Goal: Task Accomplishment & Management: Manage account settings

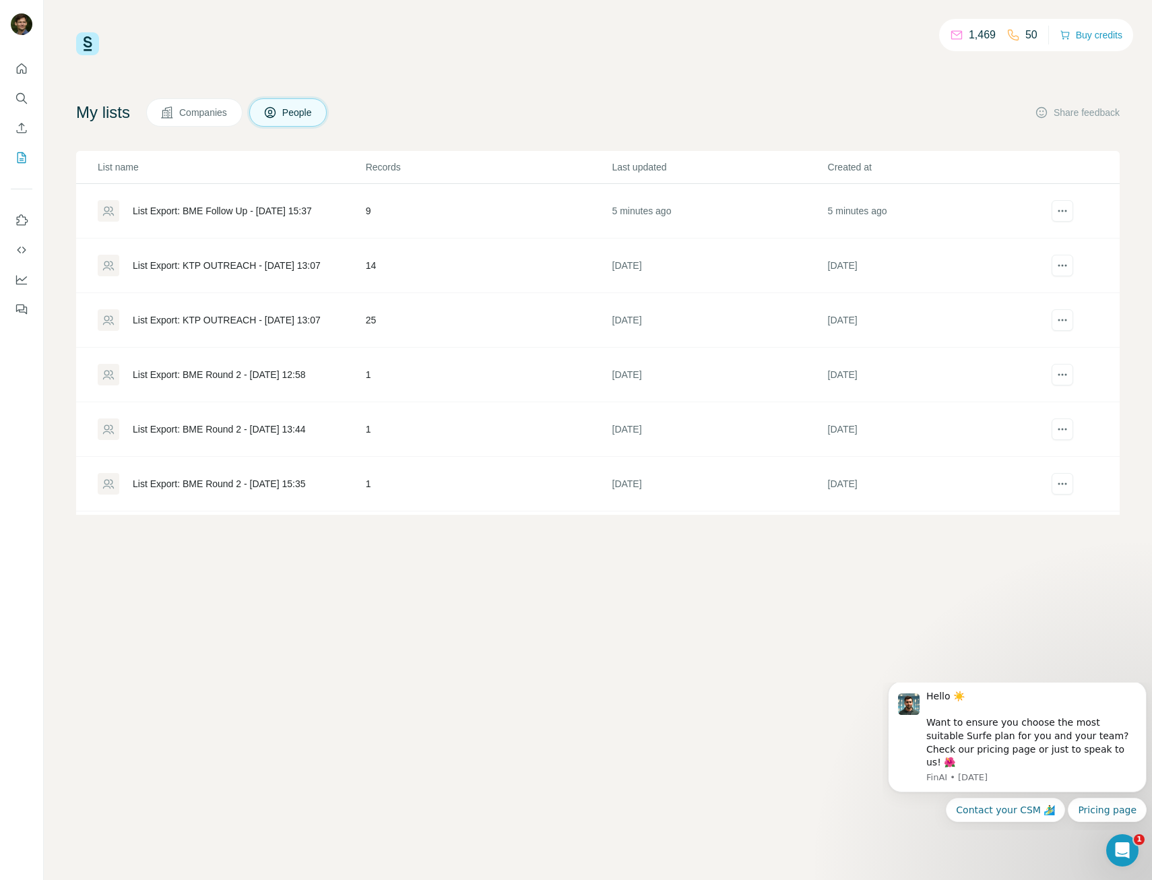
click at [450, 634] on div "1,469 50 Buy credits My lists Companies People Share feedback List name Records…" at bounding box center [598, 440] width 1108 height 880
click at [1057, 229] on div "Download list as CSV" at bounding box center [1012, 238] width 167 height 24
click at [990, 641] on div "1,469 50 Buy credits My lists Companies People Share feedback List name Records…" at bounding box center [598, 440] width 1108 height 880
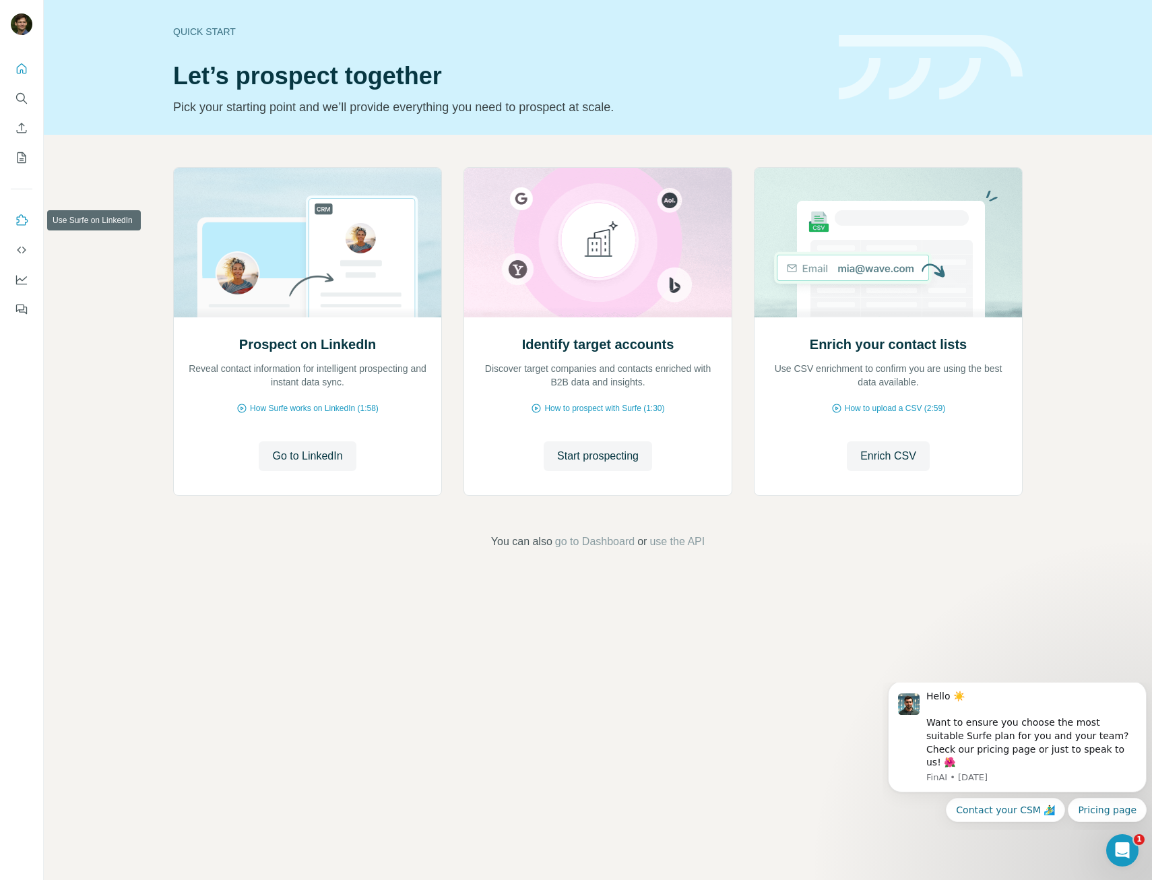
click at [19, 218] on icon "Use Surfe on LinkedIn" at bounding box center [21, 220] width 13 height 13
click at [30, 79] on button "Quick start" at bounding box center [22, 69] width 22 height 24
click at [15, 99] on icon "Search" at bounding box center [21, 98] width 13 height 13
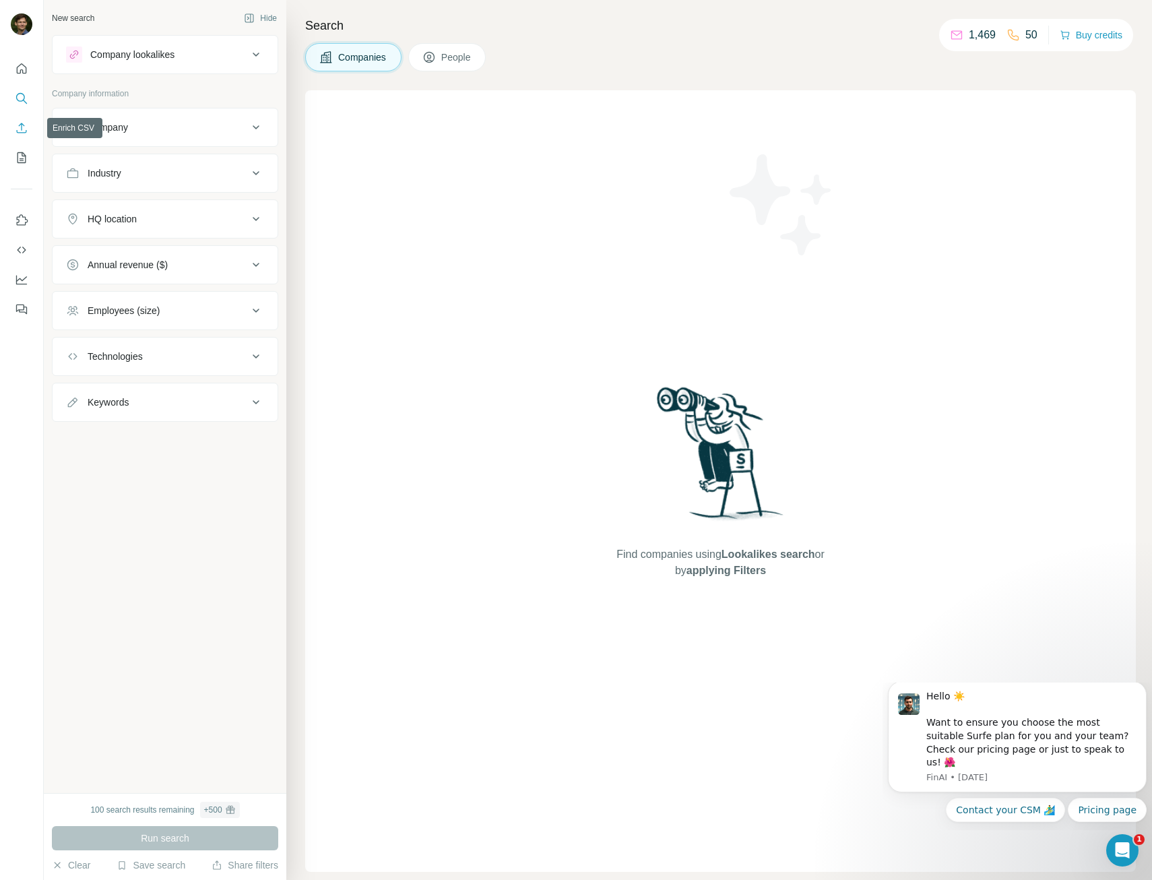
click at [18, 130] on icon "Enrich CSV" at bounding box center [21, 127] width 13 height 13
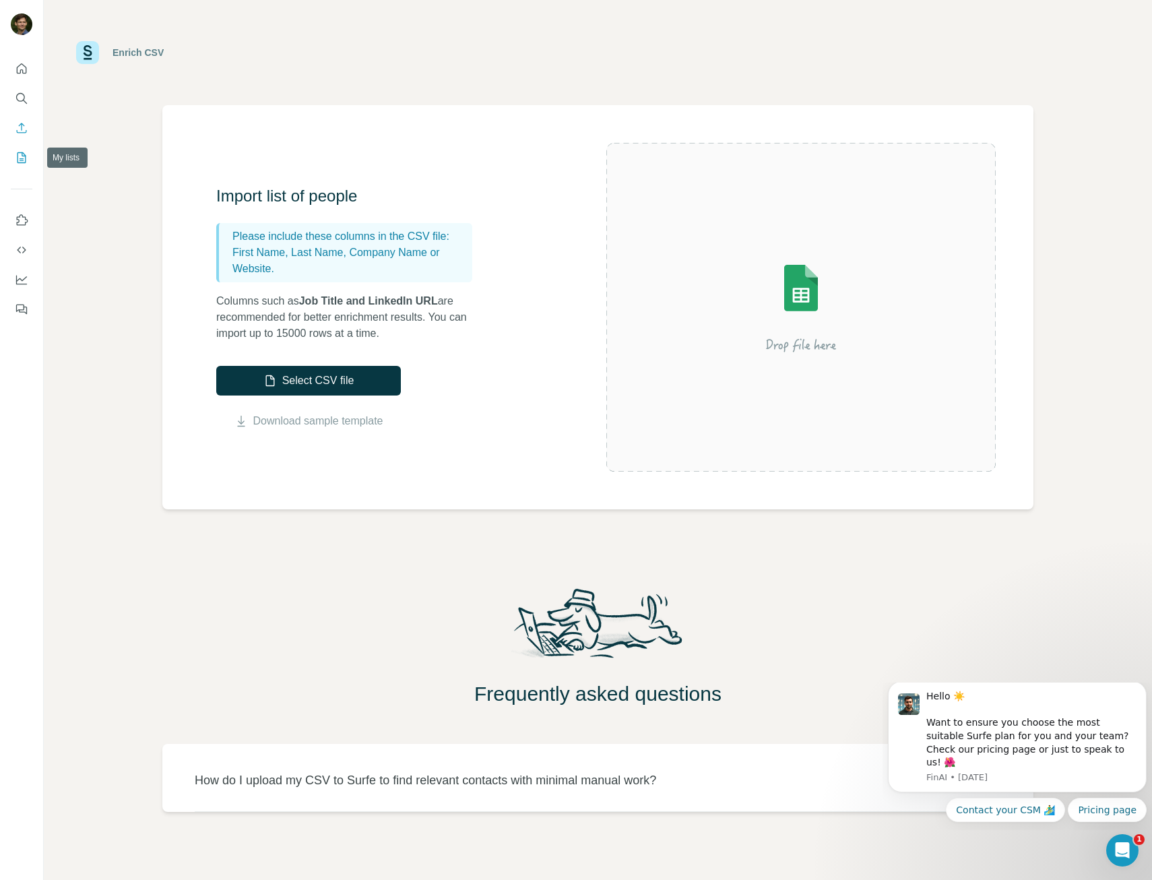
click at [18, 163] on icon "My lists" at bounding box center [22, 157] width 9 height 11
